Goal: Task Accomplishment & Management: Manage account settings

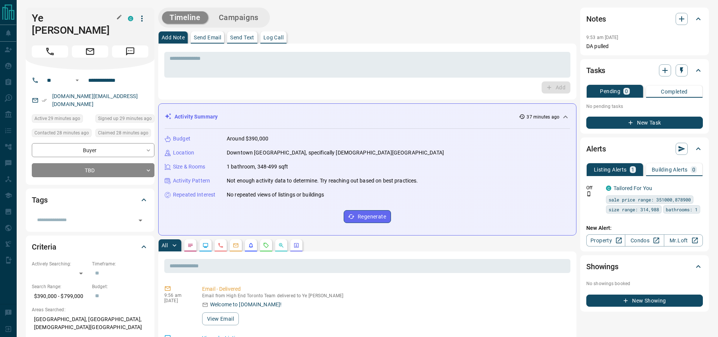
click at [59, 15] on h1 "Ye [PERSON_NAME]" at bounding box center [74, 24] width 85 height 24
click at [41, 45] on button "Call" at bounding box center [50, 51] width 36 height 12
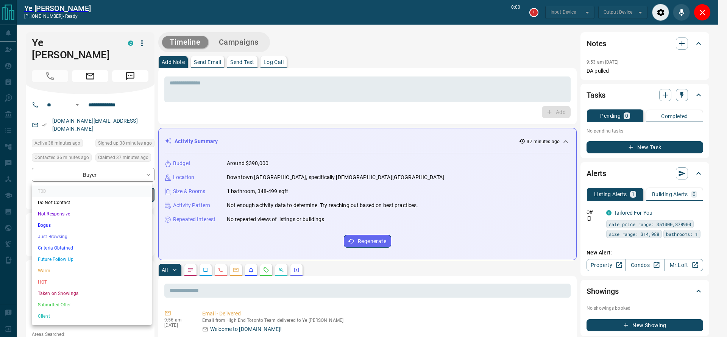
type input "*******"
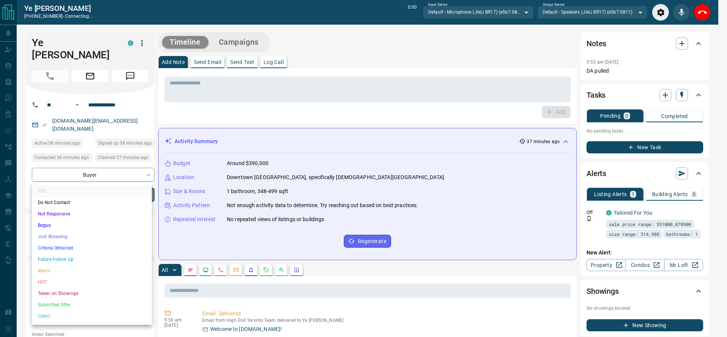
click at [82, 245] on li "Criteria Obtained" at bounding box center [92, 247] width 120 height 11
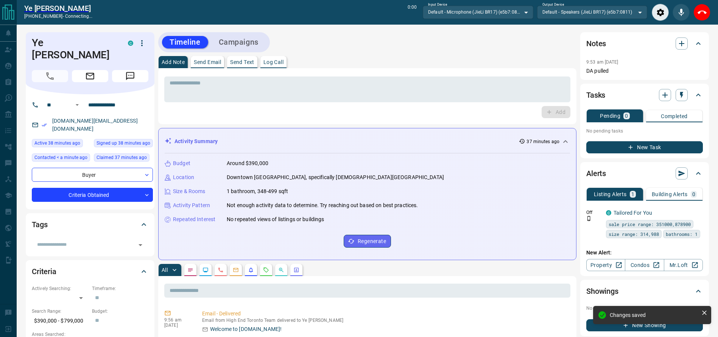
type input "*"
click at [411, 63] on div "Add Note Send Email Send Text Log Call" at bounding box center [367, 62] width 418 height 12
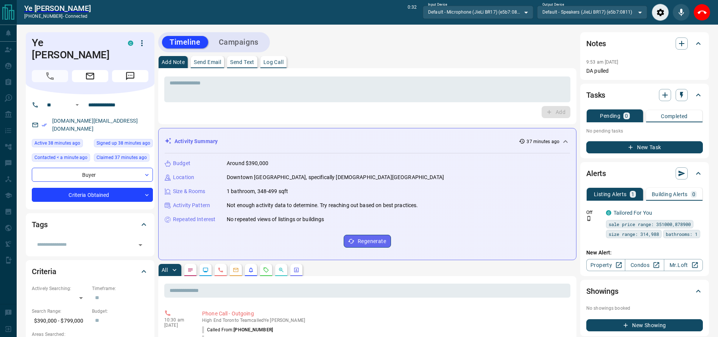
click at [303, 61] on div "Add Note Send Email Send Text Log Call" at bounding box center [367, 62] width 418 height 12
click at [316, 62] on div "Add Note Send Email Send Text Log Call" at bounding box center [367, 62] width 418 height 12
click at [317, 81] on textarea at bounding box center [367, 89] width 395 height 19
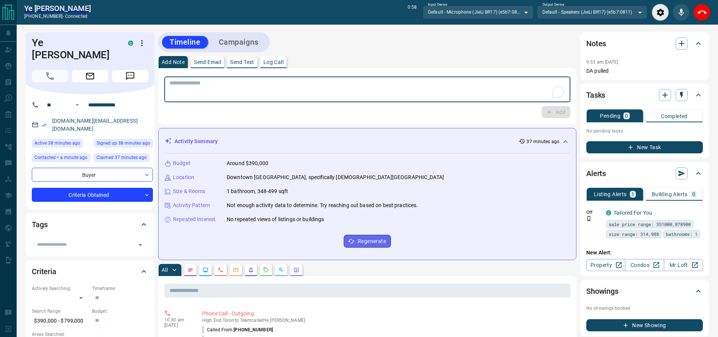
click at [317, 81] on textarea "To enrich screen reader interactions, please activate Accessibility in Grammarl…" at bounding box center [367, 89] width 395 height 19
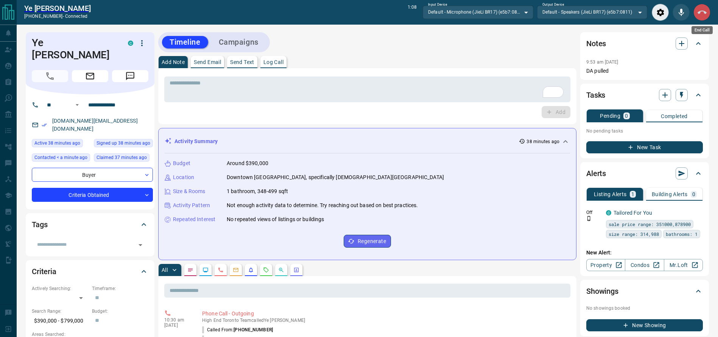
click at [710, 13] on button "End Call" at bounding box center [701, 12] width 17 height 17
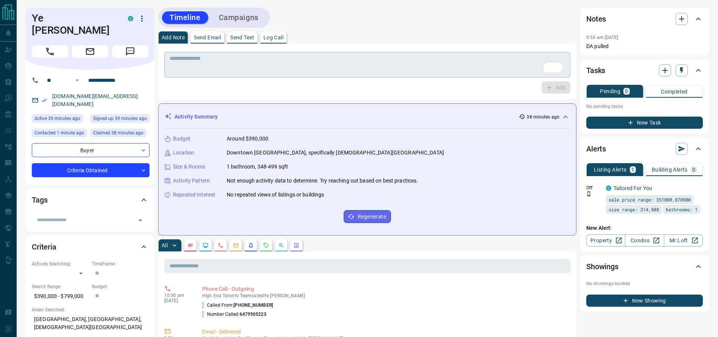
click at [462, 64] on textarea "To enrich screen reader interactions, please activate Accessibility in Grammarl…" at bounding box center [367, 64] width 395 height 19
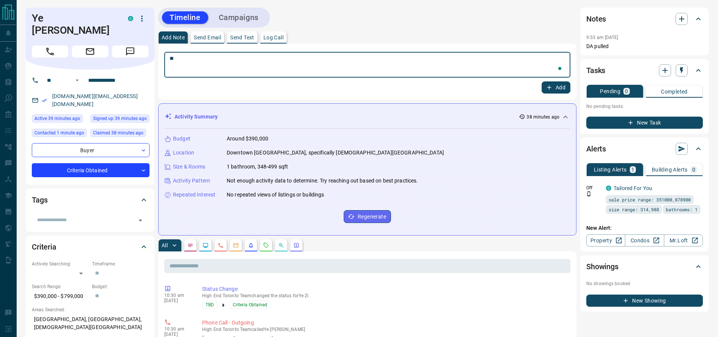
type textarea "*"
type textarea "**********"
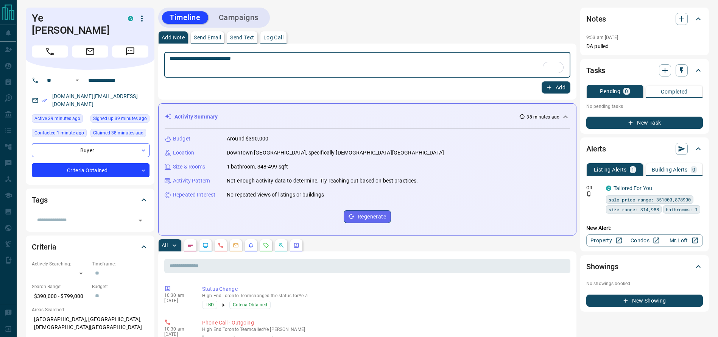
click at [550, 85] on icon "button" at bounding box center [549, 87] width 7 height 7
